Goal: Task Accomplishment & Management: Manage account settings

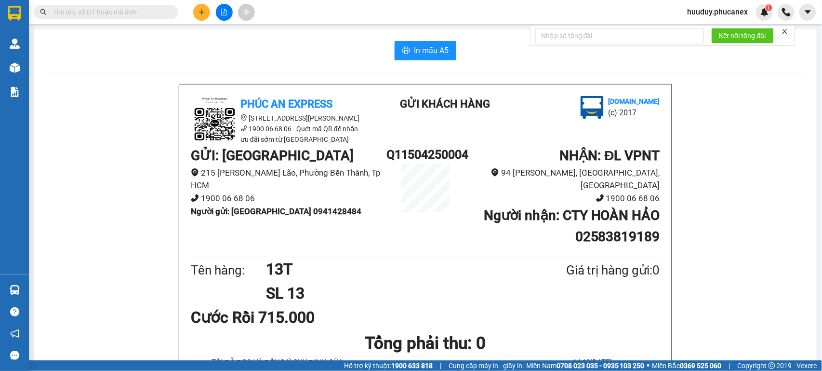
click at [685, 11] on span "huuduy.phucanex" at bounding box center [718, 12] width 76 height 12
click at [710, 26] on span "Đăng xuất" at bounding box center [723, 30] width 56 height 11
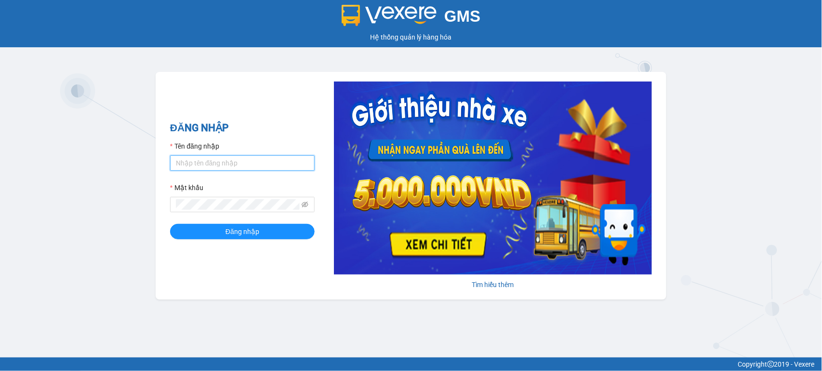
type input "tuan.phucanex"
drag, startPoint x: 238, startPoint y: 165, endPoint x: 200, endPoint y: 164, distance: 38.1
click at [200, 164] on input "tuan.phucanex" at bounding box center [242, 162] width 145 height 15
click at [226, 228] on span "Đăng nhập" at bounding box center [243, 231] width 34 height 11
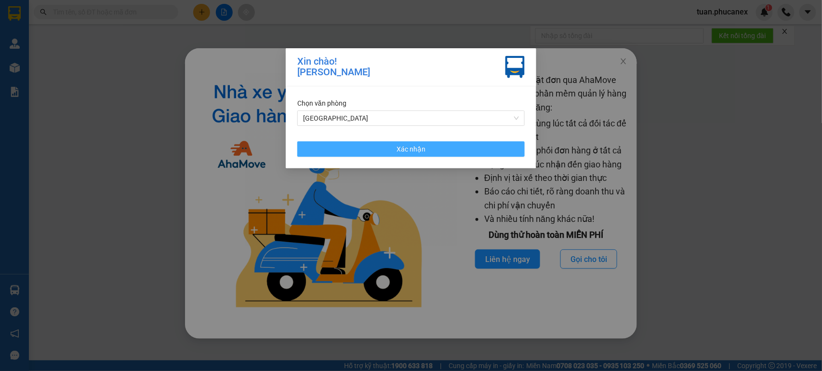
click at [421, 153] on span "Xác nhận" at bounding box center [411, 149] width 29 height 11
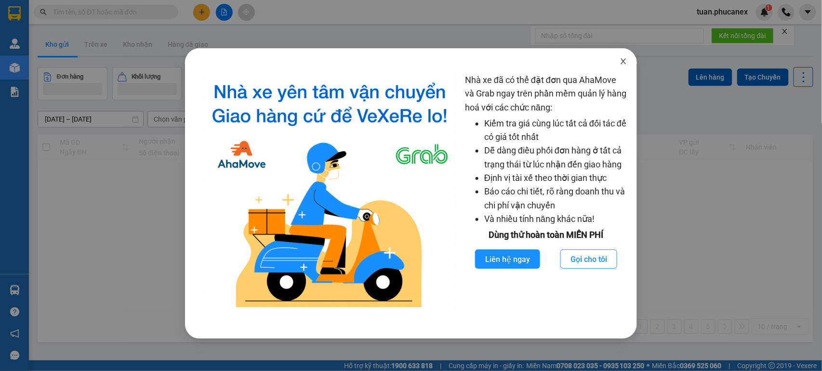
click at [621, 67] on span "Close" at bounding box center [623, 61] width 27 height 27
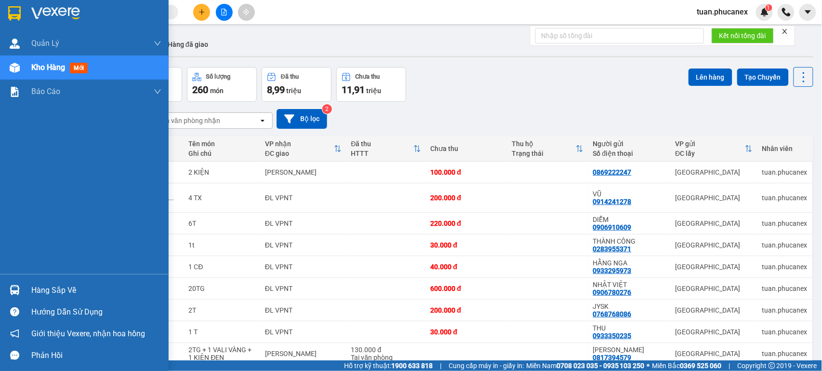
click at [67, 18] on img at bounding box center [55, 13] width 49 height 14
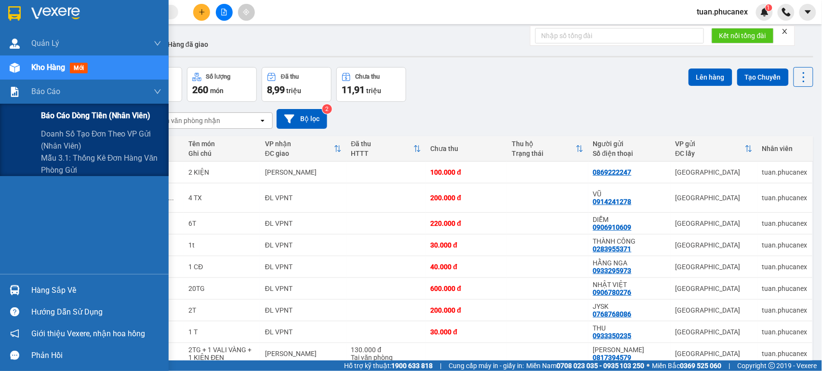
click at [60, 119] on span "Báo cáo dòng tiền (nhân viên)" at bounding box center [95, 115] width 109 height 12
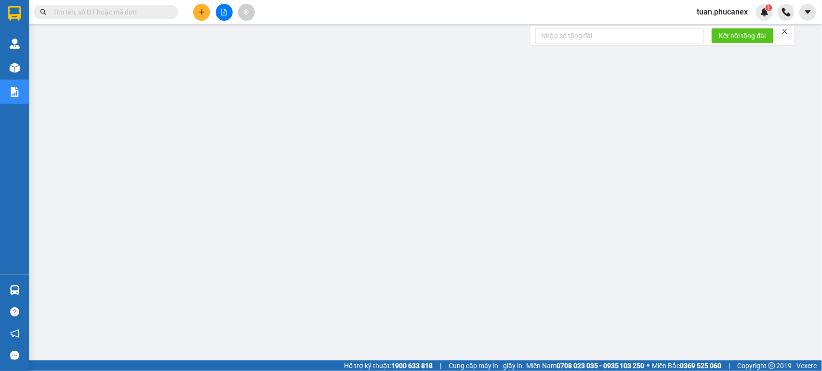
click at [733, 5] on div "[PERSON_NAME].phucanex 1" at bounding box center [731, 12] width 83 height 17
click at [718, 18] on div "[PERSON_NAME].phucanex 1" at bounding box center [731, 12] width 83 height 17
click at [717, 11] on span "tuan.phucanex" at bounding box center [723, 12] width 67 height 12
click at [712, 26] on span "Đăng xuất" at bounding box center [728, 30] width 46 height 11
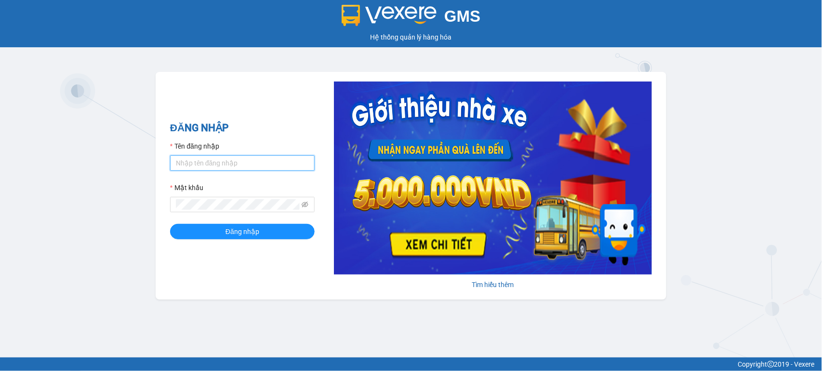
type input "minhduong.phucanex"
click at [230, 167] on input "minhduong.phucanex" at bounding box center [242, 162] width 145 height 15
